Goal: Information Seeking & Learning: Learn about a topic

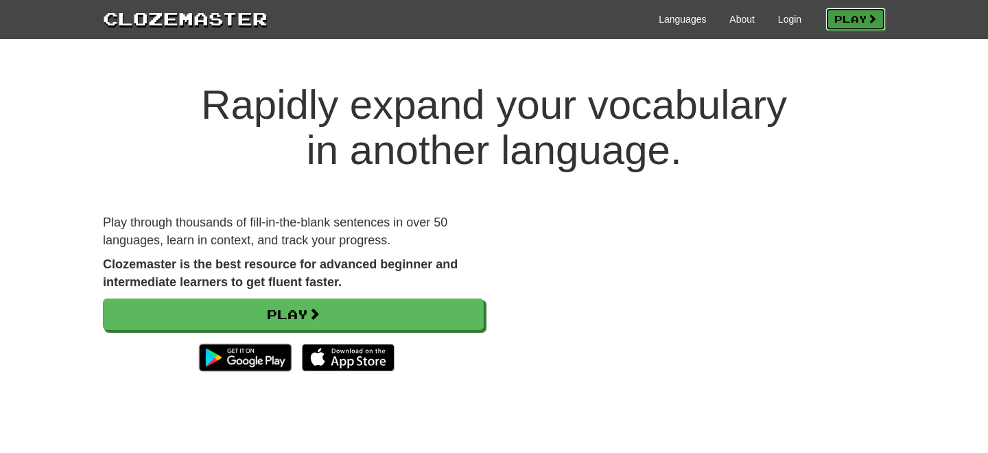
click at [831, 17] on link "Play" at bounding box center [855, 19] width 60 height 23
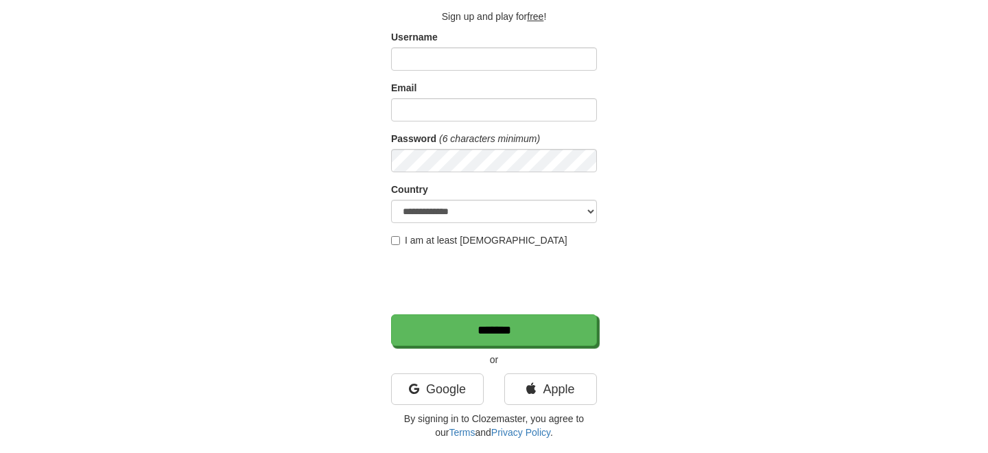
scroll to position [148, 0]
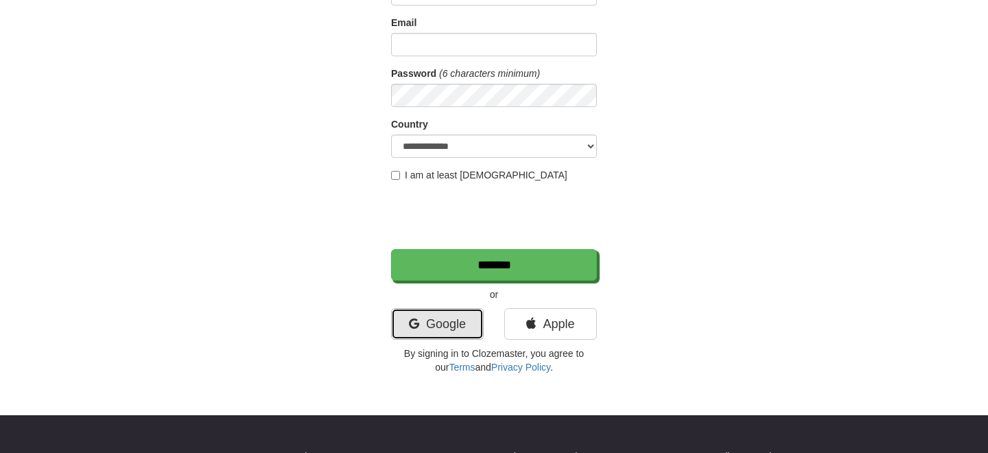
click at [451, 318] on link "Google" at bounding box center [437, 324] width 93 height 32
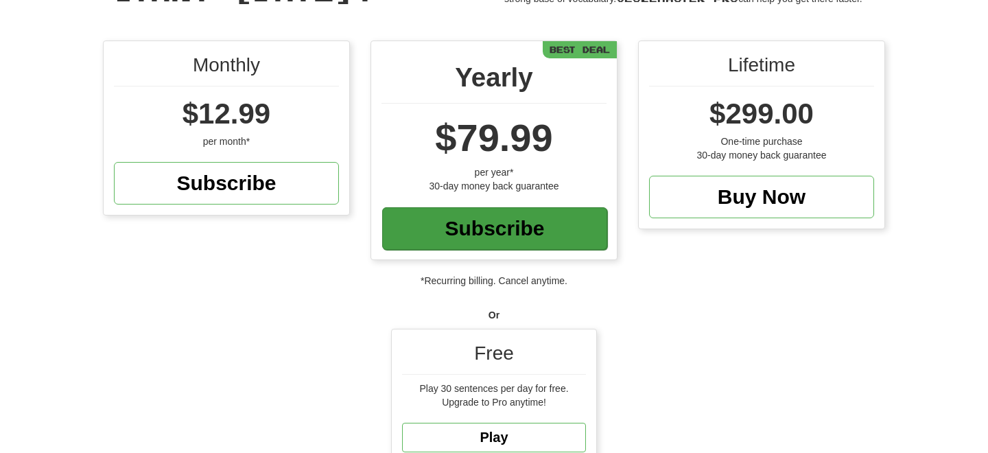
scroll to position [228, 0]
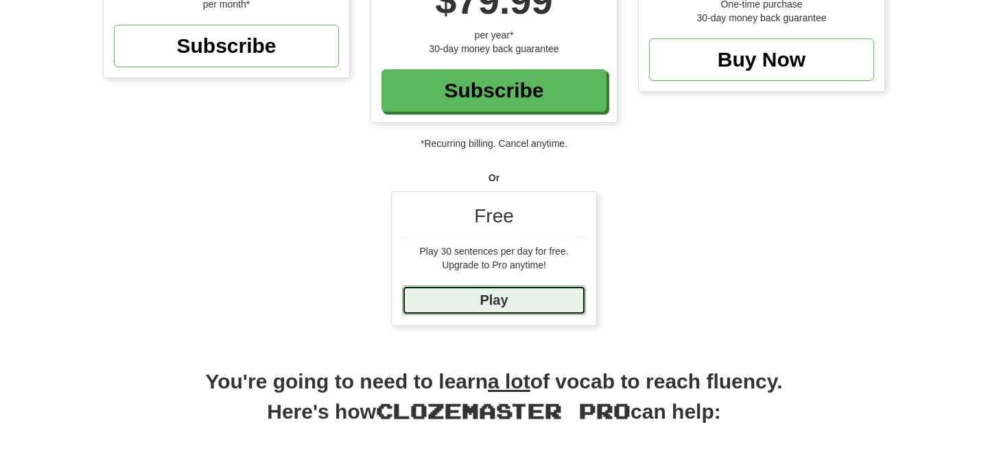
click at [439, 303] on link "Play" at bounding box center [494, 299] width 184 height 29
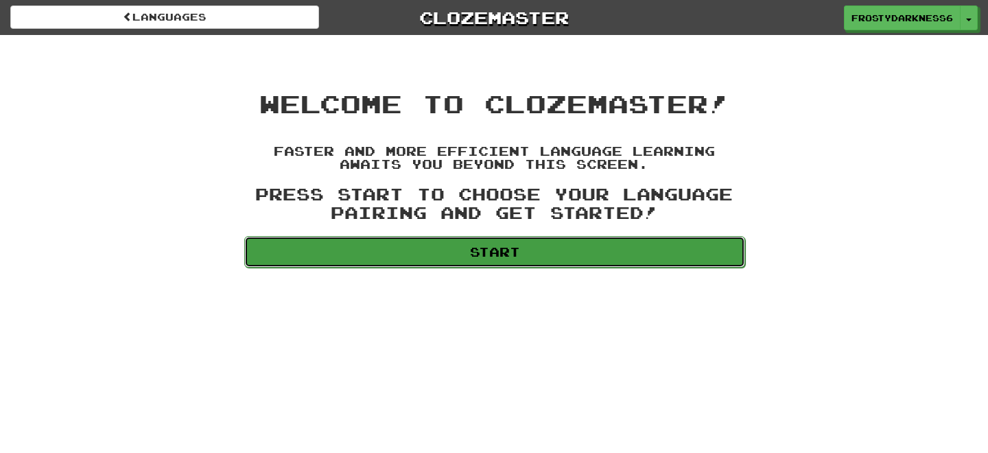
click at [425, 252] on link "Start" at bounding box center [494, 252] width 501 height 32
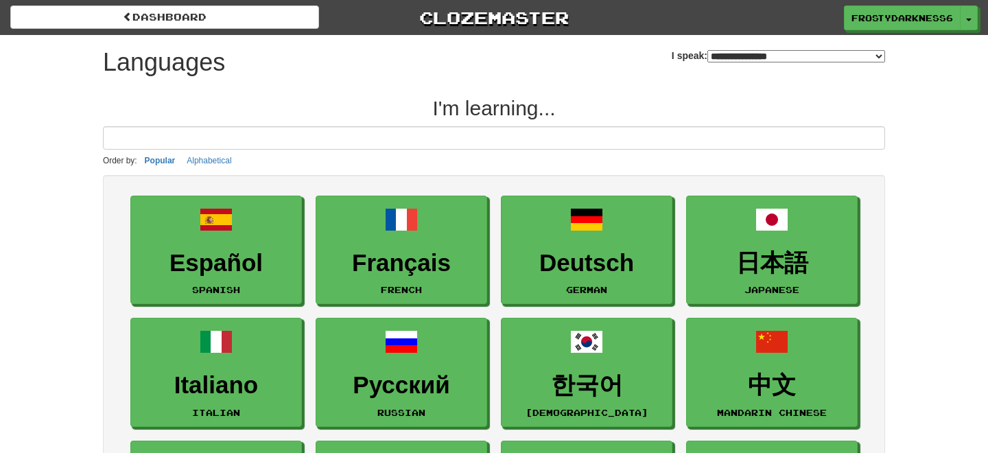
select select "*******"
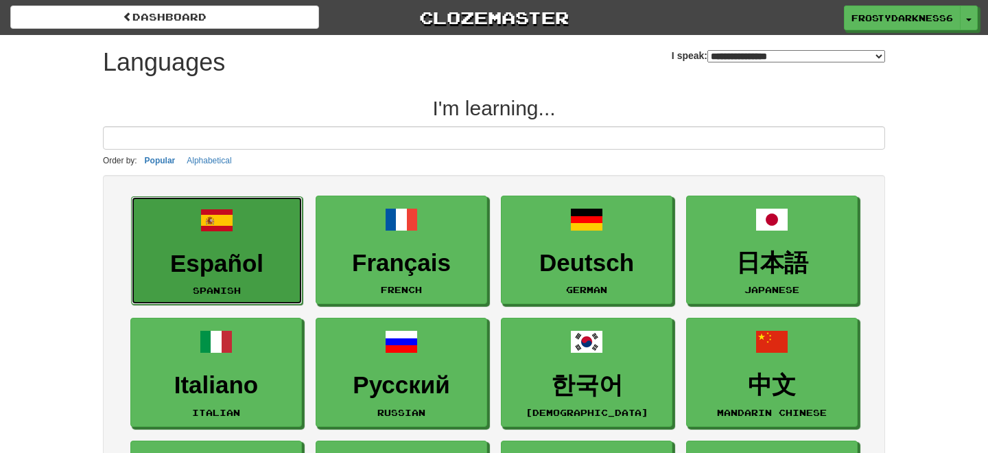
click at [267, 278] on link "Español Spanish" at bounding box center [216, 250] width 171 height 109
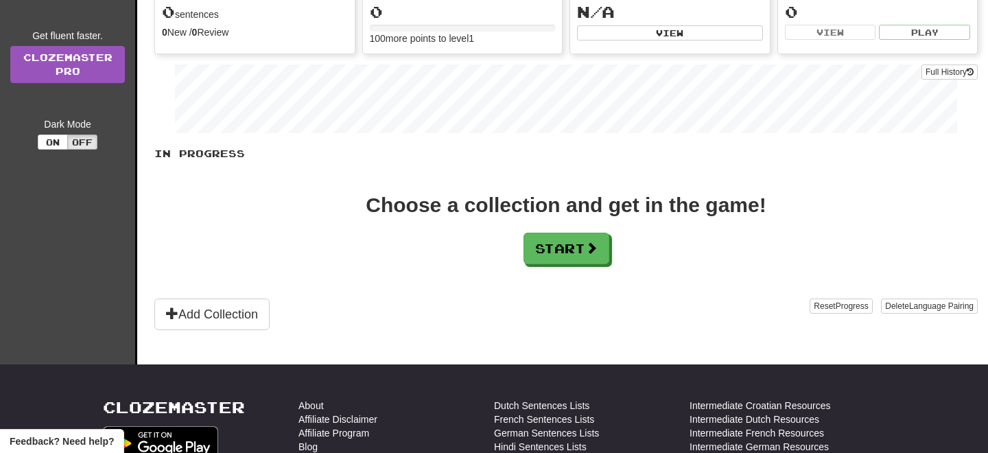
scroll to position [141, 0]
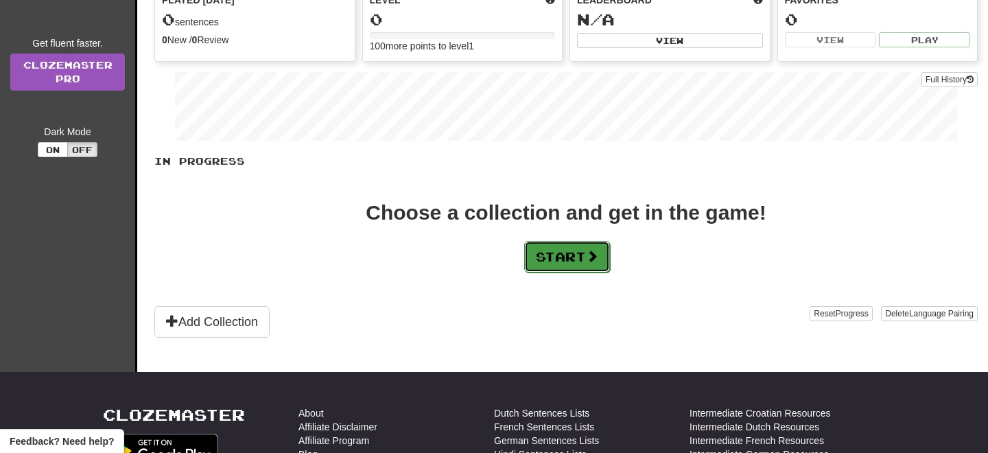
click at [558, 262] on button "Start" at bounding box center [567, 257] width 86 height 32
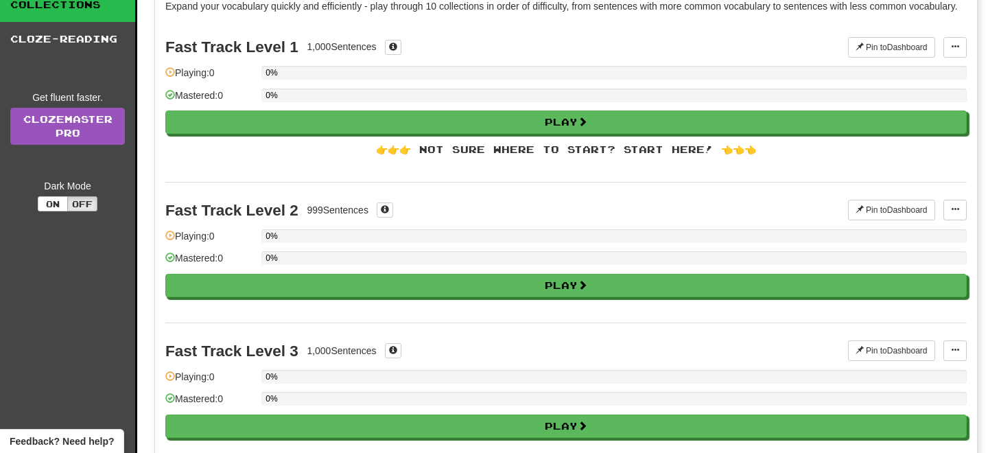
scroll to position [88, 0]
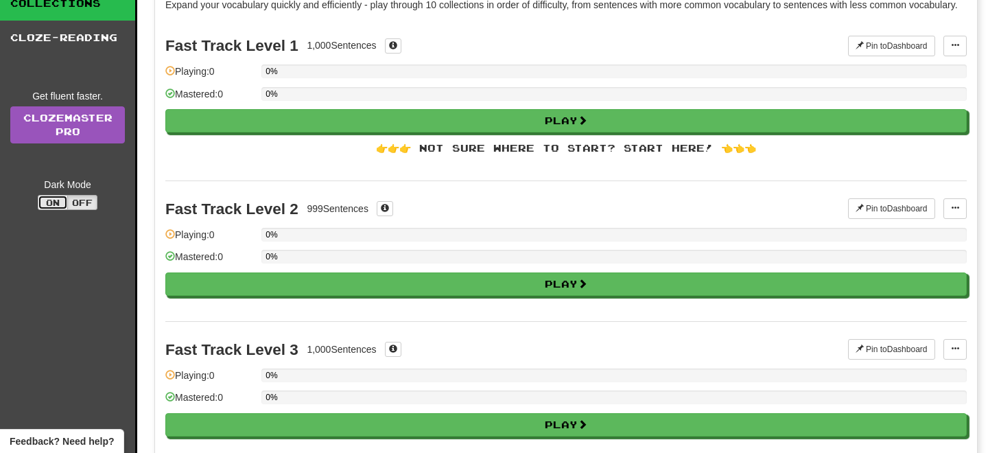
click at [58, 206] on button "On" at bounding box center [53, 202] width 30 height 15
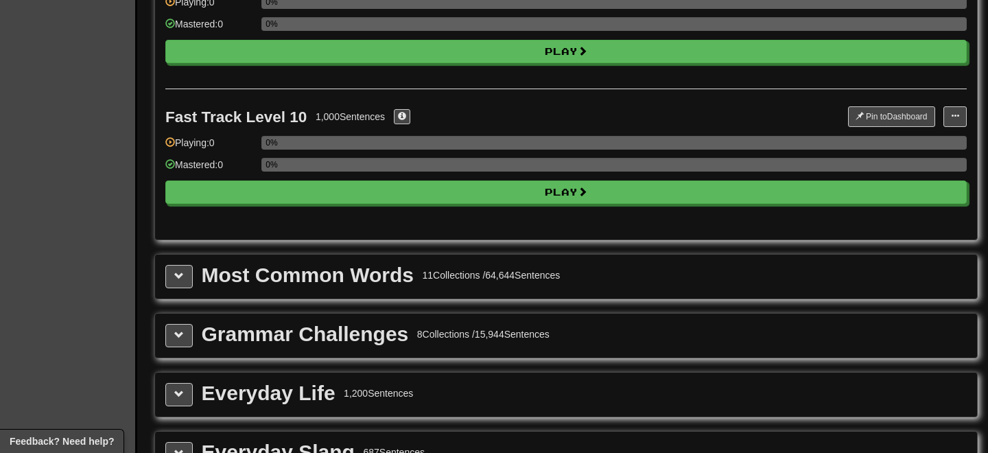
scroll to position [1323, 0]
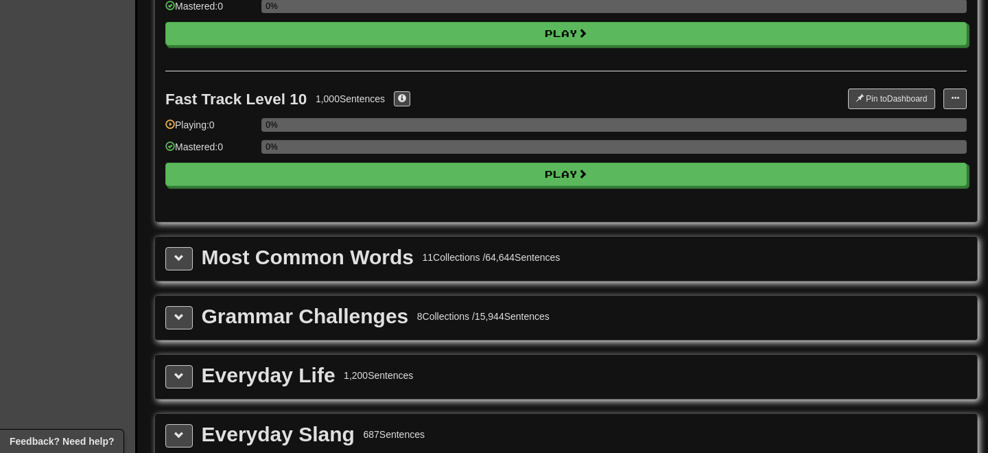
click at [182, 259] on div "Most Common Words 11 Collections / 64,644 Sentences" at bounding box center [566, 259] width 822 height 44
click at [174, 263] on span at bounding box center [179, 258] width 10 height 10
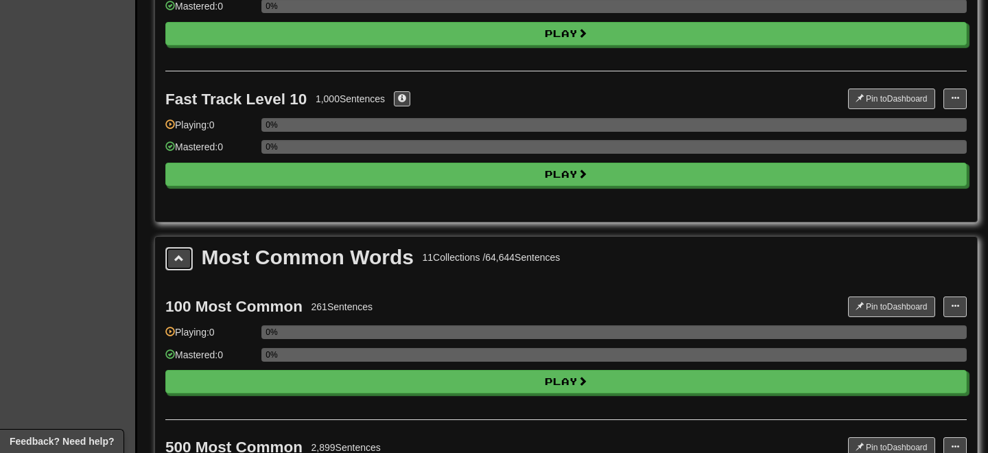
click at [174, 263] on span at bounding box center [179, 258] width 10 height 10
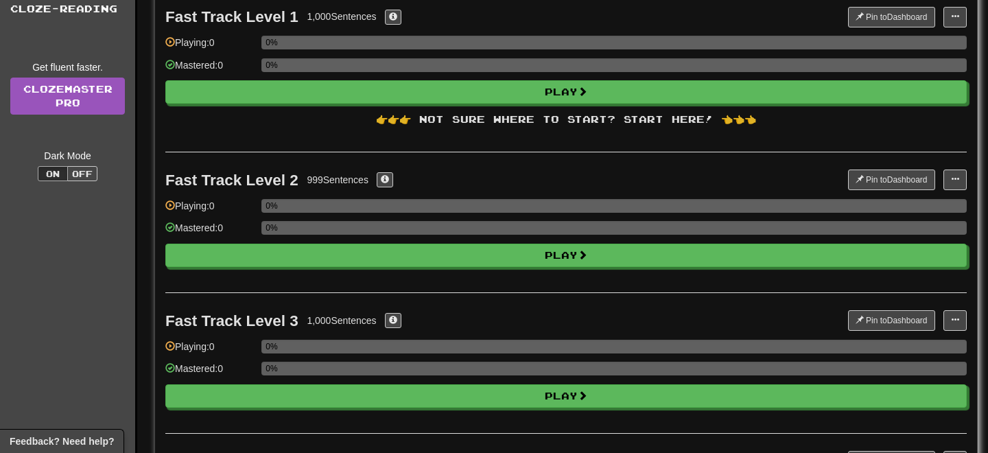
scroll to position [100, 0]
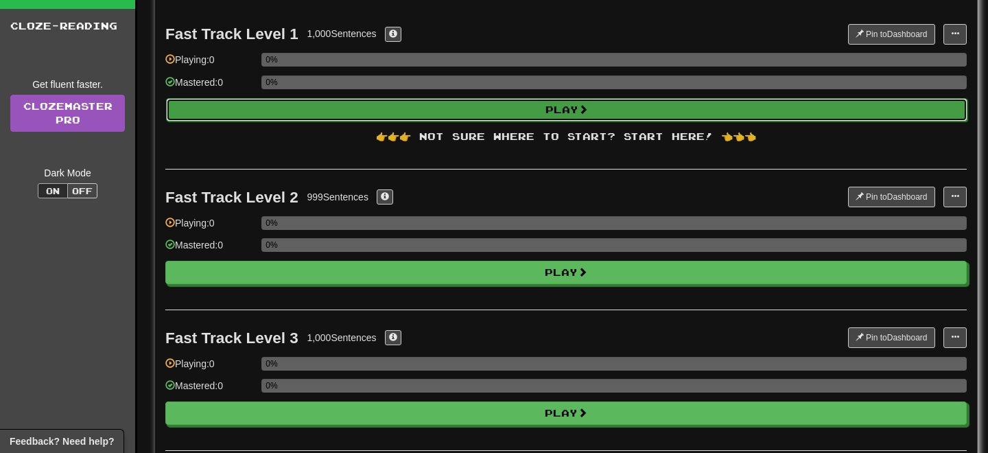
click at [248, 121] on button "Play" at bounding box center [566, 109] width 801 height 23
select select "**"
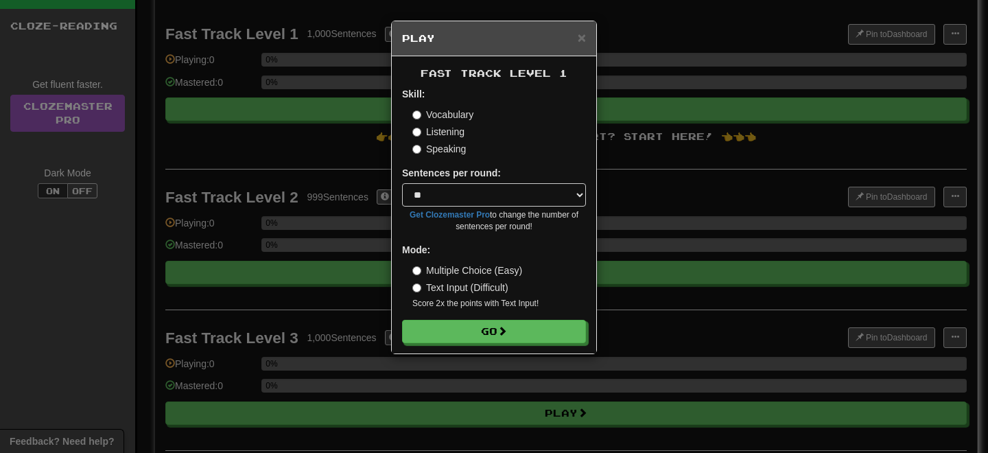
click at [442, 137] on label "Listening" at bounding box center [438, 132] width 52 height 14
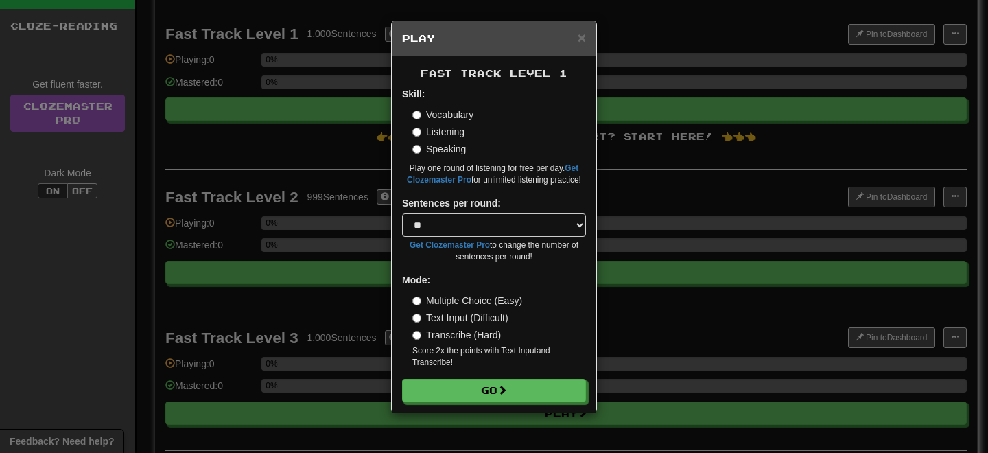
click at [442, 150] on label "Speaking" at bounding box center [439, 149] width 54 height 14
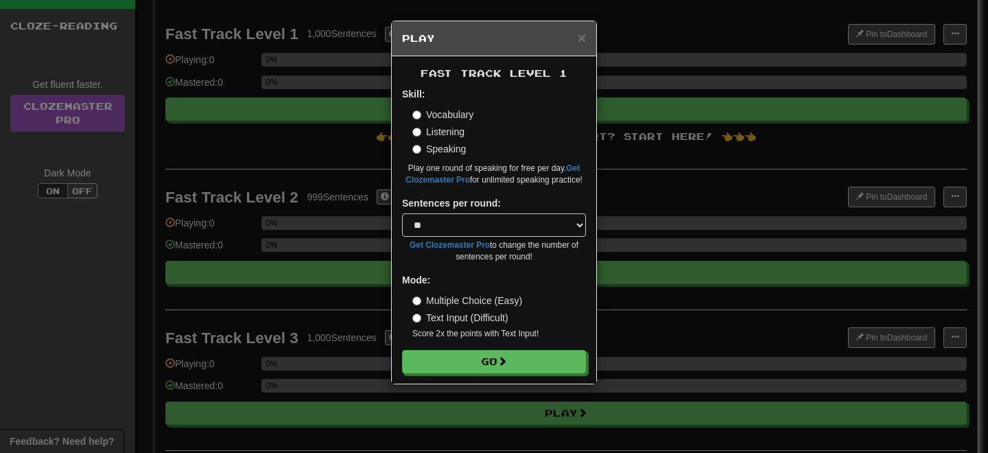
click at [443, 115] on label "Vocabulary" at bounding box center [442, 115] width 61 height 14
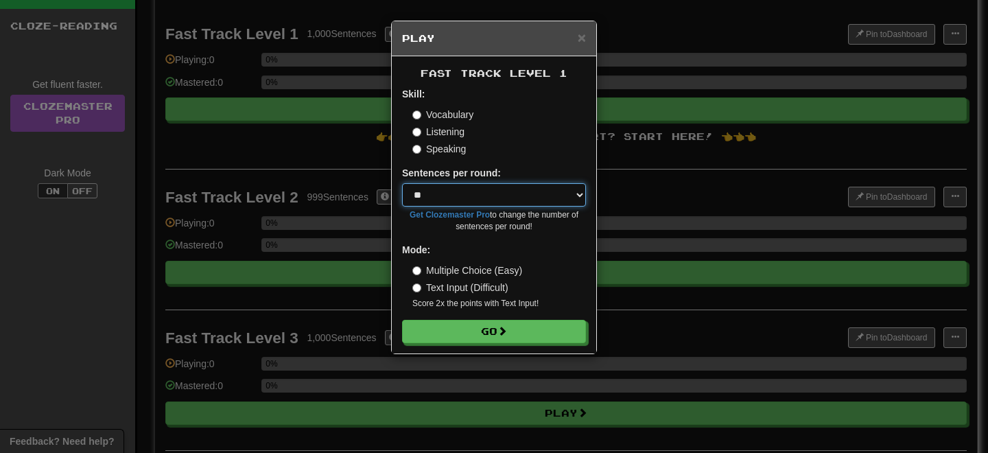
click at [456, 187] on select "* ** ** ** ** ** *** ********" at bounding box center [494, 194] width 184 height 23
click at [449, 287] on label "Text Input (Difficult)" at bounding box center [460, 288] width 96 height 14
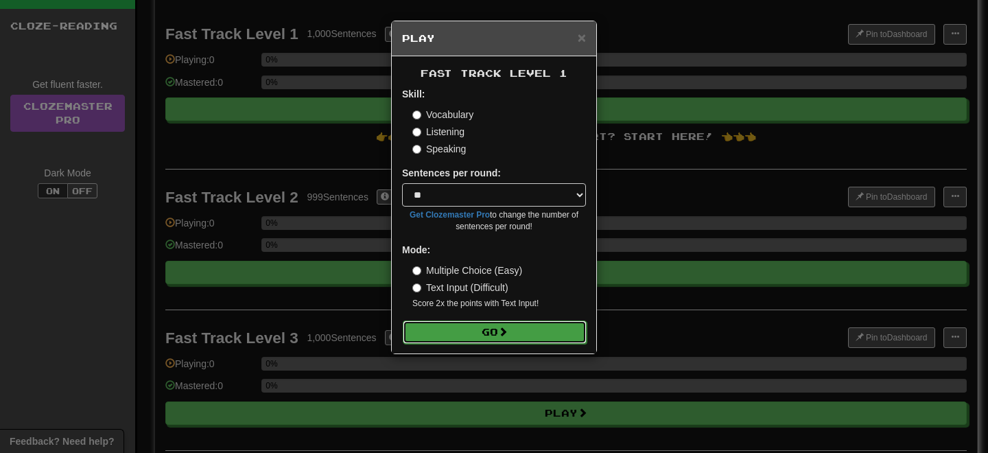
click at [473, 326] on button "Go" at bounding box center [495, 331] width 184 height 23
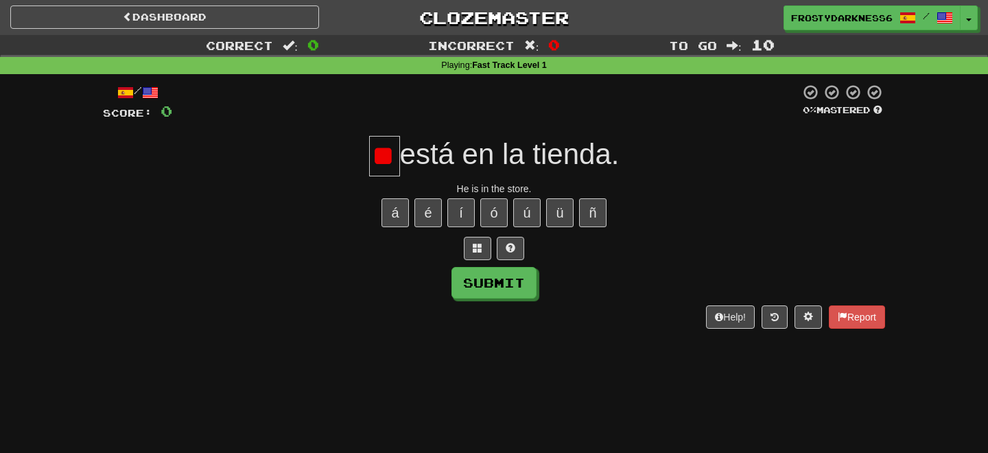
type input "*"
click at [436, 207] on button "é" at bounding box center [427, 212] width 27 height 29
type input "**"
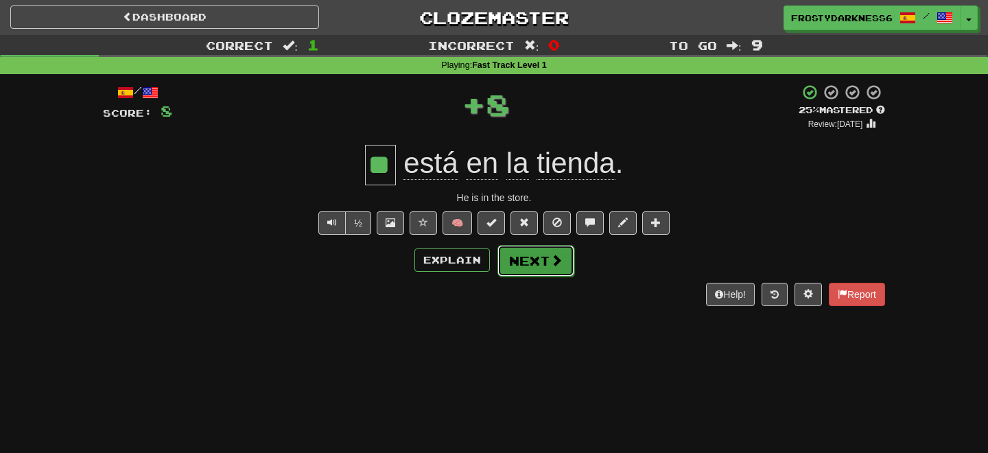
click at [515, 260] on button "Next" at bounding box center [535, 261] width 77 height 32
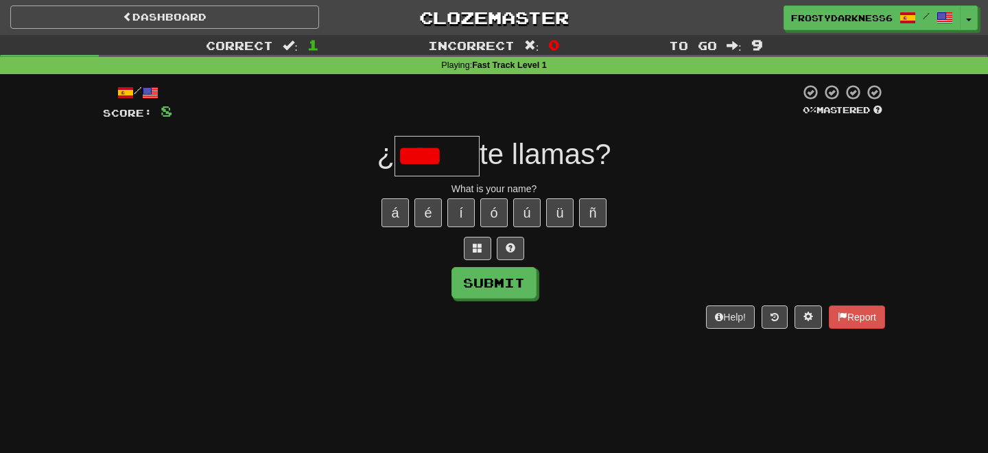
type input "****"
click at [157, 24] on link "Dashboard" at bounding box center [164, 16] width 309 height 23
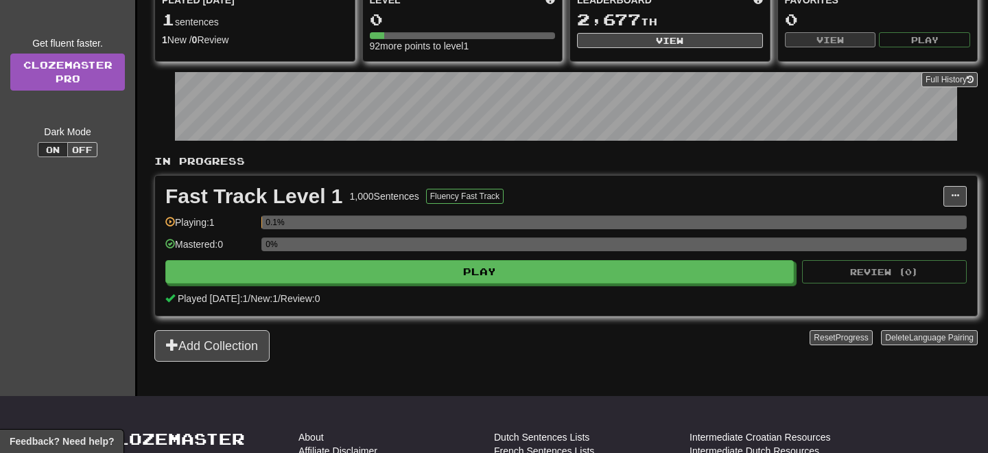
scroll to position [209, 0]
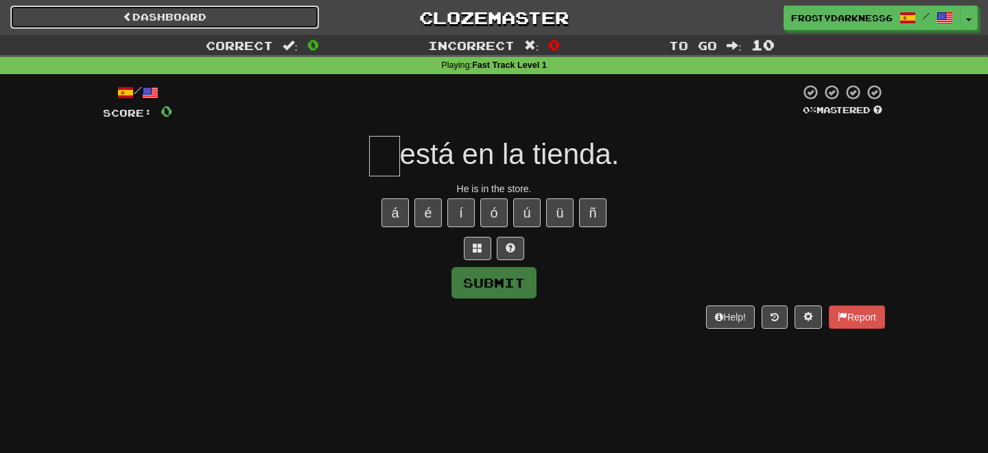
click at [78, 16] on link "Dashboard" at bounding box center [164, 16] width 309 height 23
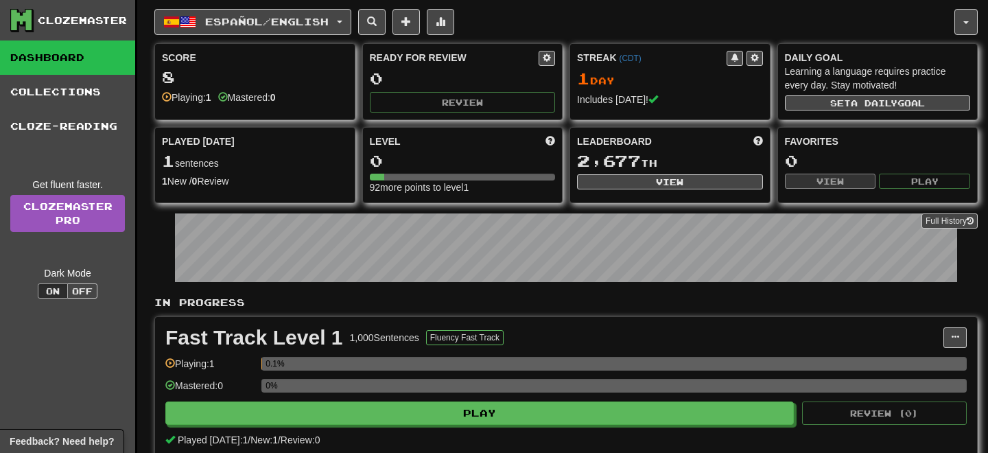
click at [45, 71] on link "Dashboard" at bounding box center [67, 57] width 135 height 34
click at [62, 88] on link "Collections" at bounding box center [67, 92] width 135 height 34
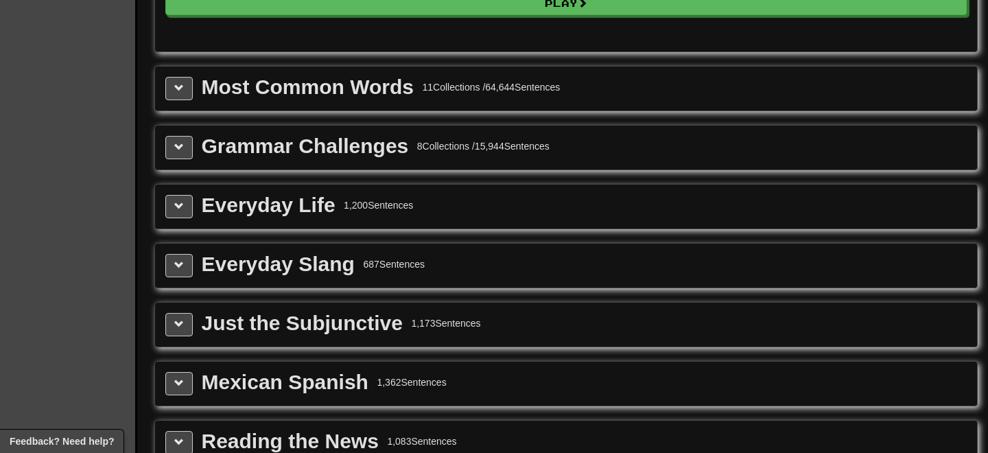
scroll to position [1313, 0]
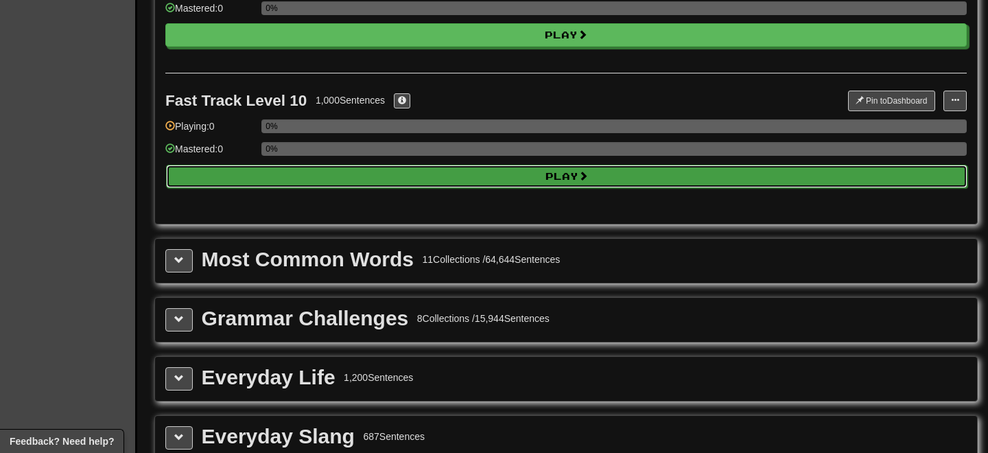
click at [271, 179] on button "Play" at bounding box center [566, 176] width 801 height 23
select select "**"
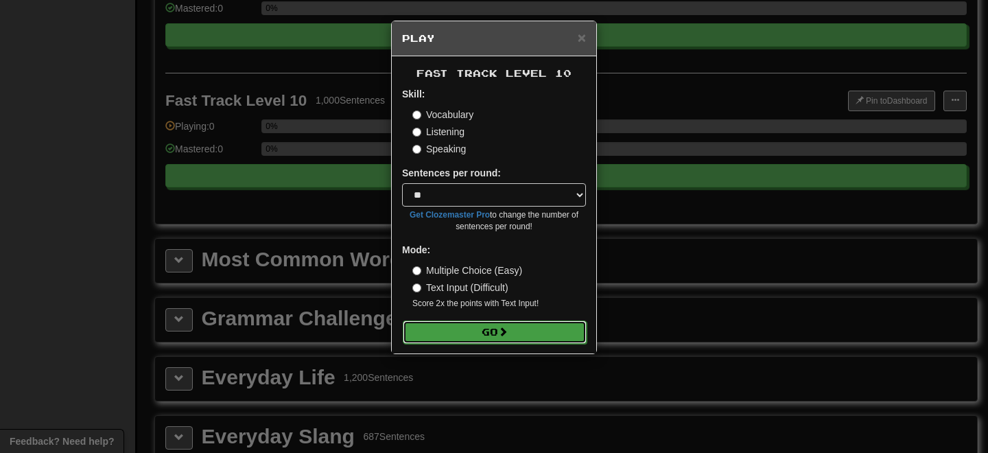
click at [532, 338] on button "Go" at bounding box center [495, 331] width 184 height 23
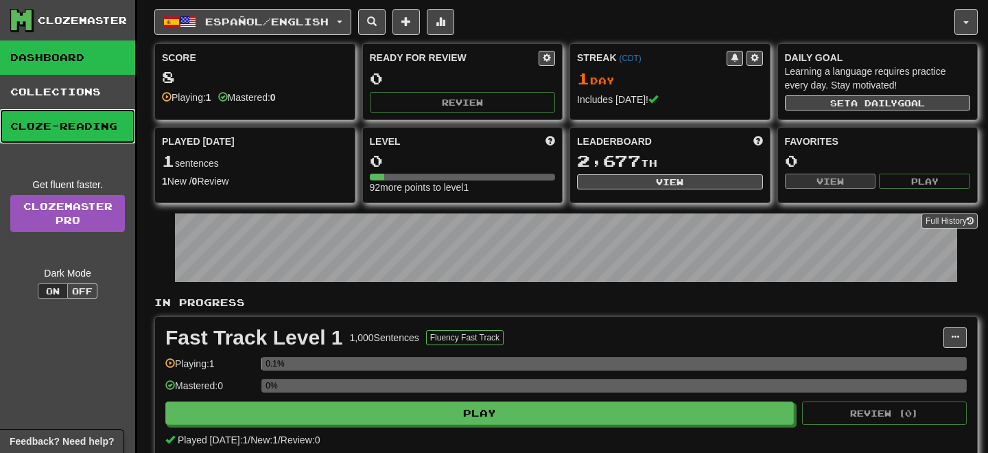
click at [88, 116] on link "Cloze-Reading" at bounding box center [67, 126] width 135 height 34
